Goal: Information Seeking & Learning: Learn about a topic

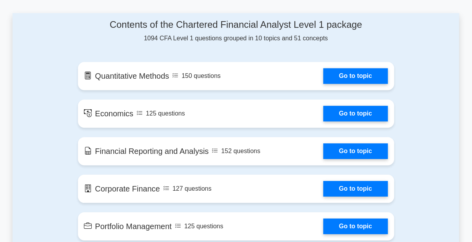
scroll to position [418, 0]
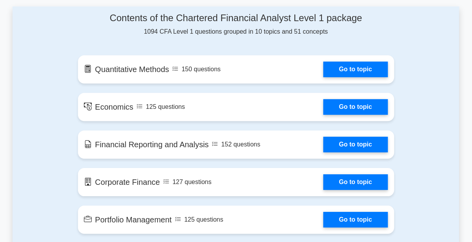
click at [365, 72] on link "Go to topic" at bounding box center [355, 69] width 64 height 16
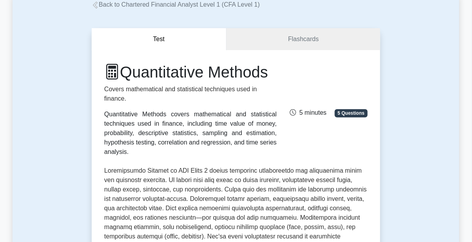
scroll to position [51, 0]
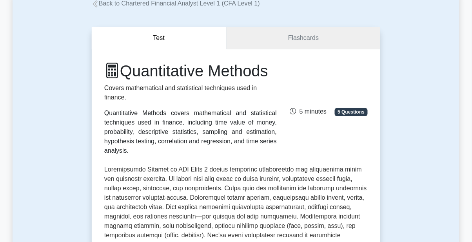
click at [351, 34] on link "Flashcards" at bounding box center [303, 38] width 154 height 22
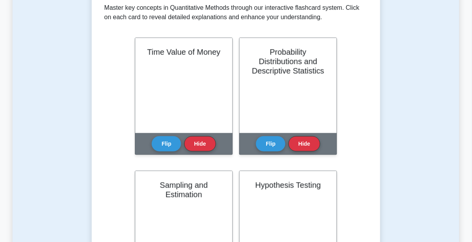
scroll to position [164, 0]
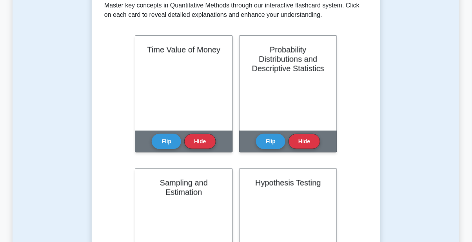
click at [166, 143] on button "Flip" at bounding box center [166, 141] width 29 height 15
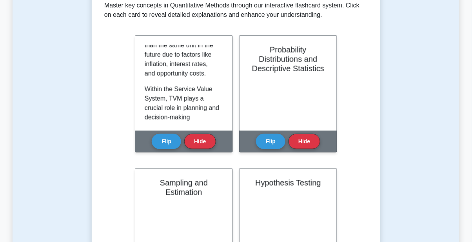
scroll to position [0, 0]
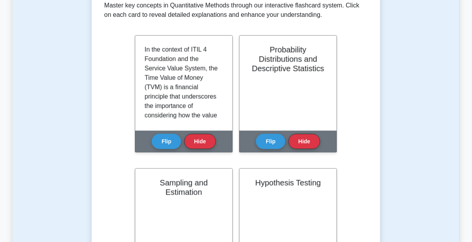
click at [173, 135] on button "Flip" at bounding box center [166, 141] width 29 height 15
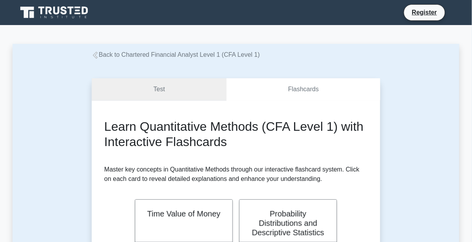
click at [189, 87] on link "Test" at bounding box center [159, 89] width 135 height 22
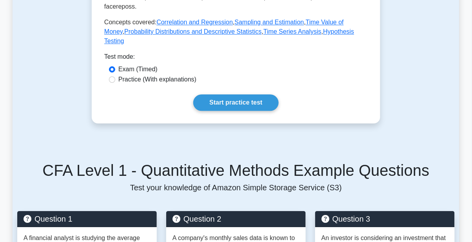
scroll to position [425, 0]
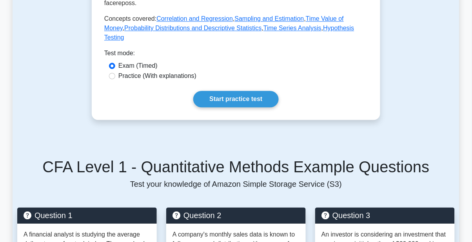
click at [181, 71] on label "Practice (With explanations)" at bounding box center [157, 75] width 78 height 9
click at [115, 73] on input "Practice (With explanations)" at bounding box center [112, 76] width 6 height 6
radio input "true"
click at [238, 91] on link "Start practice test" at bounding box center [235, 99] width 85 height 16
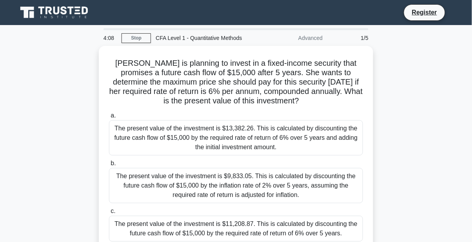
click at [315, 222] on div "The present value of the investment is $11,208.87. This is calculated by discou…" at bounding box center [236, 229] width 254 height 26
click at [109, 214] on input "c. The present value of the investment is $11,208.87. This is calculated by dis…" at bounding box center [109, 211] width 0 height 5
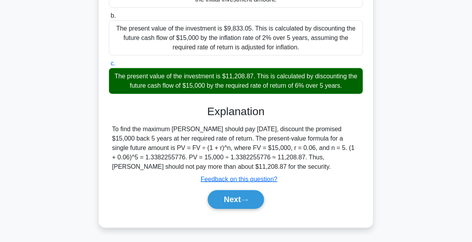
scroll to position [172, 0]
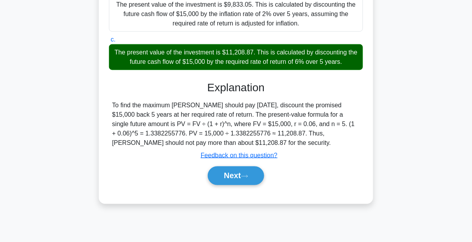
click at [252, 172] on button "Next" at bounding box center [236, 175] width 56 height 19
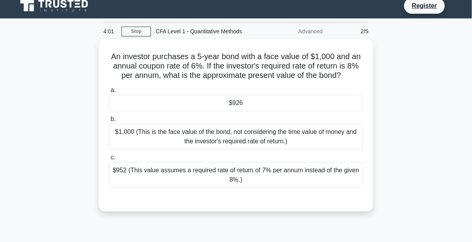
scroll to position [0, 0]
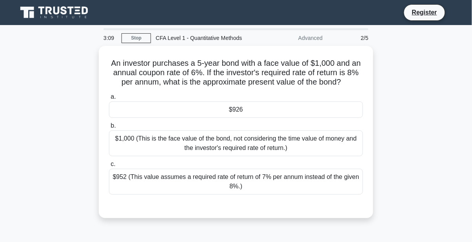
click at [330, 110] on div "$926" at bounding box center [236, 109] width 254 height 16
click at [109, 99] on input "a. $926" at bounding box center [109, 96] width 0 height 5
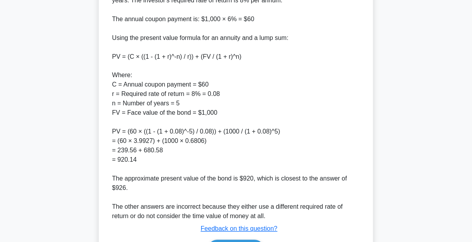
scroll to position [277, 0]
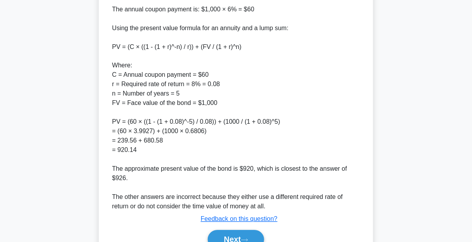
click at [252, 239] on button "Next" at bounding box center [236, 239] width 56 height 19
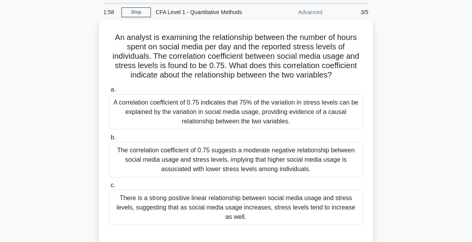
scroll to position [25, 0]
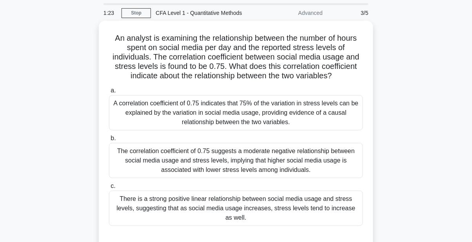
click at [306, 112] on div "A correlation coefficient of 0.75 indicates that 75% of the variation in stress…" at bounding box center [236, 112] width 254 height 35
click at [109, 93] on input "a. A correlation coefficient of 0.75 indicates that 75% of the variation in str…" at bounding box center [109, 90] width 0 height 5
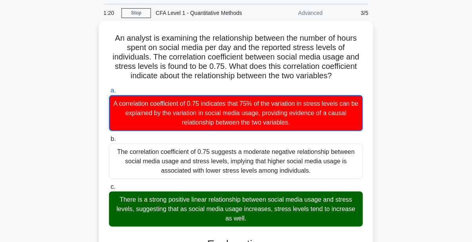
scroll to position [165, 0]
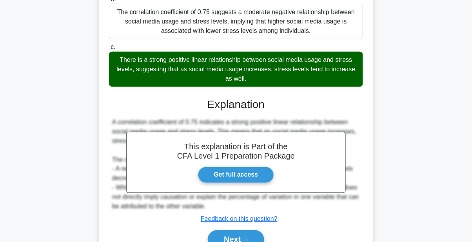
click at [257, 237] on button "Next" at bounding box center [236, 239] width 56 height 19
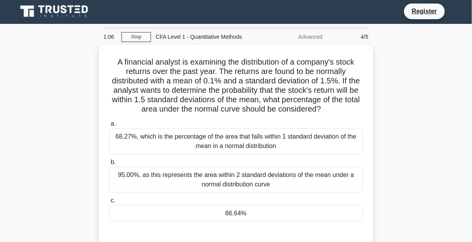
scroll to position [1, 0]
click at [289, 215] on div "86.64%" at bounding box center [236, 213] width 254 height 16
click at [109, 203] on input "c. 86.64%" at bounding box center [109, 200] width 0 height 5
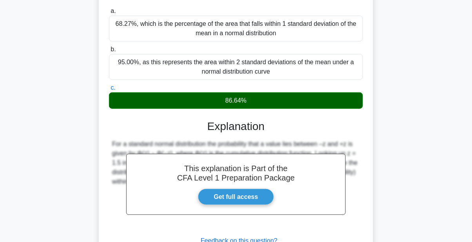
scroll to position [143, 0]
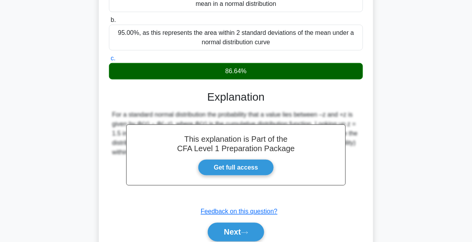
click at [260, 233] on button "Next" at bounding box center [236, 232] width 56 height 19
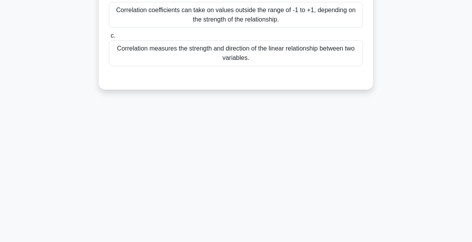
scroll to position [0, 0]
